Goal: Find specific page/section: Find specific page/section

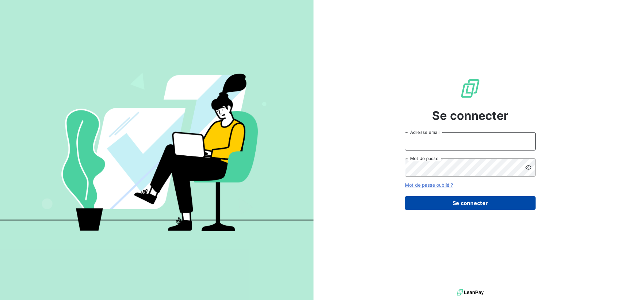
type input "[EMAIL_ADDRESS][DOMAIN_NAME]"
click at [491, 203] on button "Se connecter" at bounding box center [470, 203] width 131 height 14
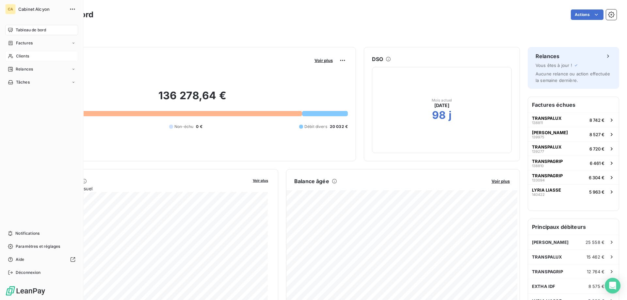
click at [19, 53] on span "Clients" at bounding box center [22, 56] width 13 height 6
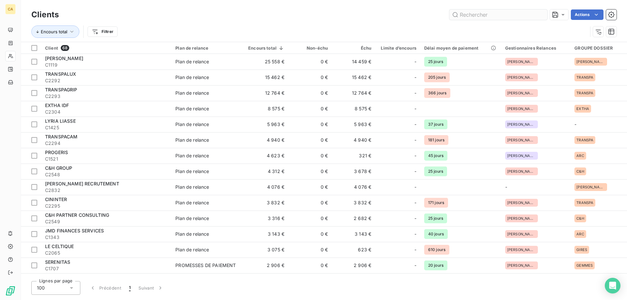
click at [470, 17] on input "text" at bounding box center [498, 14] width 98 height 10
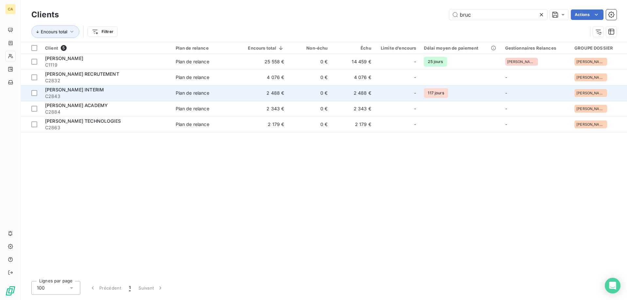
type input "bruc"
click at [148, 96] on span "C2843" at bounding box center [106, 96] width 123 height 7
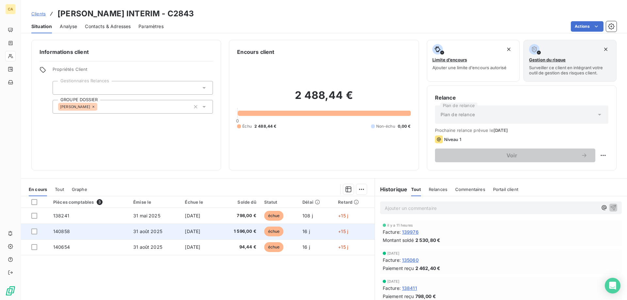
click at [199, 232] on span "[DATE]" at bounding box center [192, 231] width 15 height 6
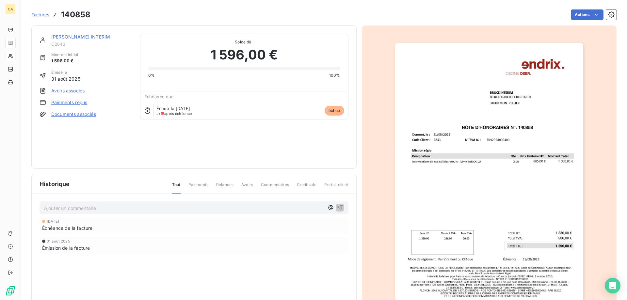
click at [463, 171] on img "button" at bounding box center [489, 176] width 188 height 266
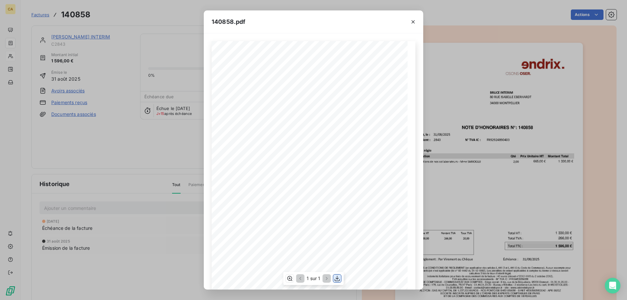
click at [337, 279] on icon "button" at bounding box center [337, 279] width 5 height 6
click at [412, 23] on icon "button" at bounding box center [413, 22] width 7 height 7
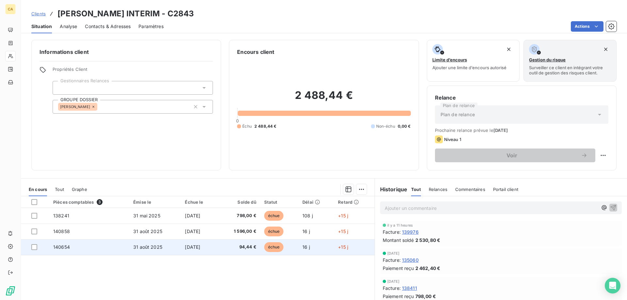
click at [242, 245] on span "94,44 €" at bounding box center [239, 247] width 35 height 7
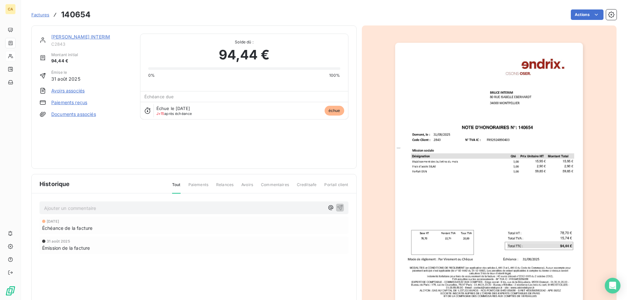
click at [491, 149] on img "button" at bounding box center [489, 176] width 188 height 266
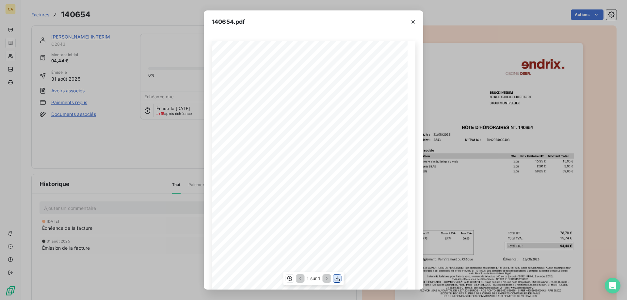
click at [336, 279] on icon "button" at bounding box center [337, 279] width 5 height 6
click at [500, 114] on div "140654.pdf [DATE] 2843 NOTE D'HONORAIRES N°: 140654 Domont, [GEOGRAPHIC_DATA] :…" at bounding box center [313, 150] width 627 height 300
